Goal: Task Accomplishment & Management: Manage account settings

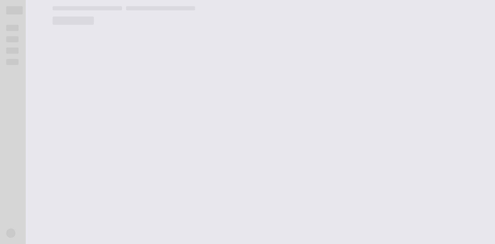
click at [412, 89] on main at bounding box center [270, 122] width 449 height 244
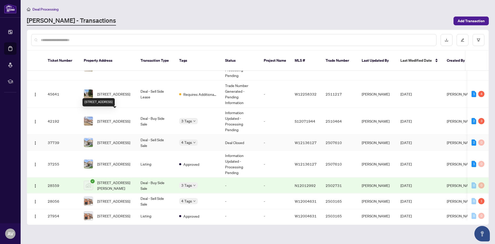
scroll to position [26, 0]
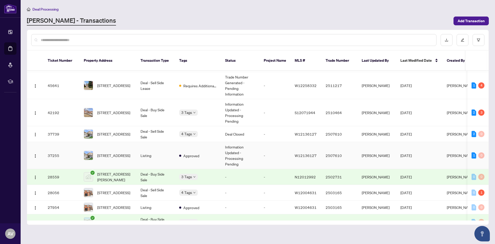
click at [200, 157] on td "Approved" at bounding box center [198, 155] width 46 height 27
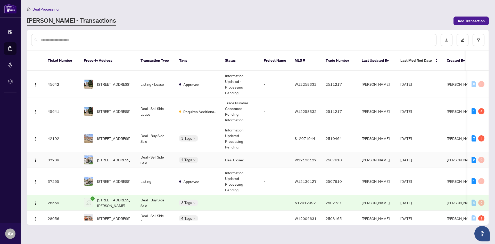
click at [166, 158] on td "Deal - Sell Side Sale" at bounding box center [155, 160] width 39 height 16
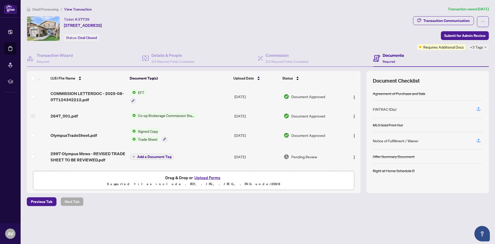
click at [139, 94] on span "EFT" at bounding box center [141, 92] width 11 height 6
click at [185, 48] on div "Ticket #: 37739 [STREET_ADDRESS] Status: Deal Closed" at bounding box center [219, 33] width 386 height 34
click at [144, 92] on span "EFT" at bounding box center [141, 92] width 11 height 6
click at [138, 118] on span "EFT" at bounding box center [138, 118] width 57 height 6
click at [169, 115] on span "Co-op Brokerage Commission Statement" at bounding box center [166, 115] width 61 height 6
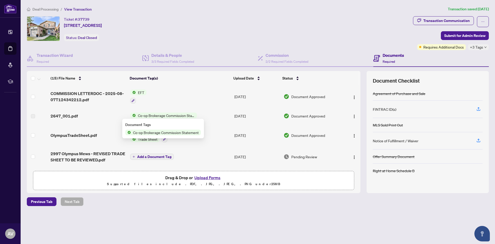
click at [162, 133] on span "Co-op Brokerage Commission Statement" at bounding box center [166, 132] width 70 height 6
click at [174, 112] on span "Co-op Brokerage Commission Statement" at bounding box center [166, 115] width 61 height 6
click at [145, 138] on span "Trade Sheet" at bounding box center [148, 139] width 24 height 6
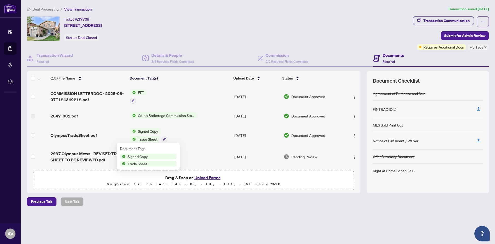
click at [135, 157] on span "Signed Copy" at bounding box center [138, 156] width 24 height 6
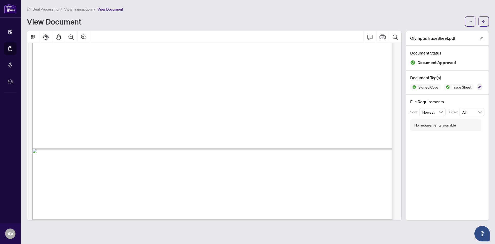
scroll to position [300, 0]
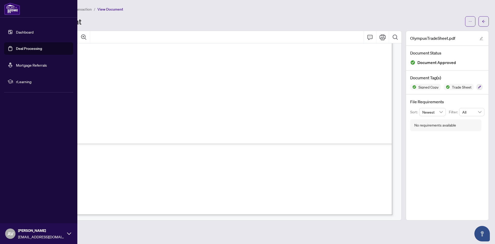
click at [20, 30] on link "Dashboard" at bounding box center [25, 32] width 18 height 5
